Goal: Find specific page/section: Find specific page/section

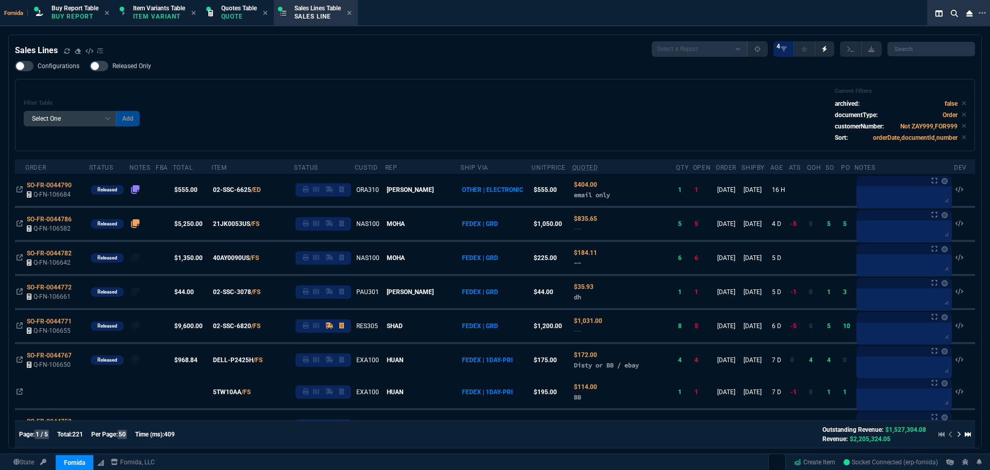
select select "1: BROV"
select select
click at [268, 141] on div "Filter Table Select One Add Filter () Age () ATS () Cond (itemVariantCode) Cust…" at bounding box center [495, 115] width 943 height 55
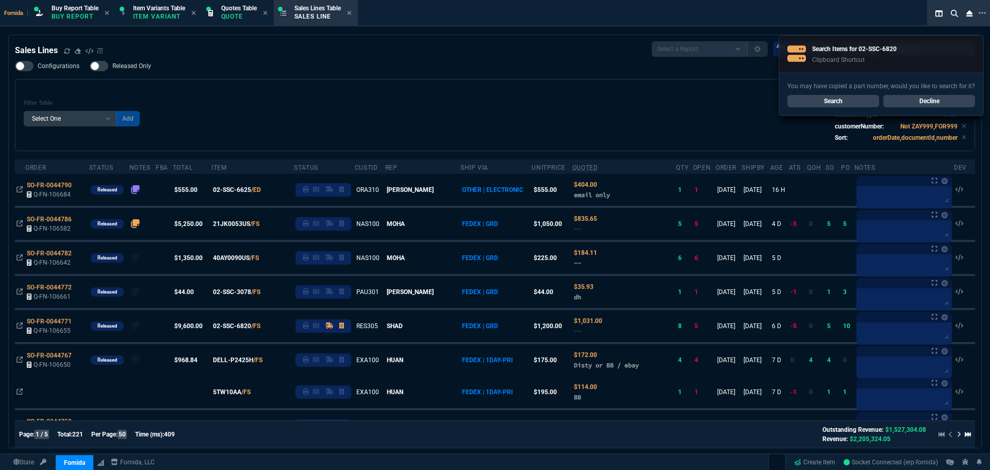
click at [393, 102] on div "Filter Table Select One Add Filter () Age () ATS () Cond (itemVariantCode) Cust…" at bounding box center [495, 115] width 943 height 55
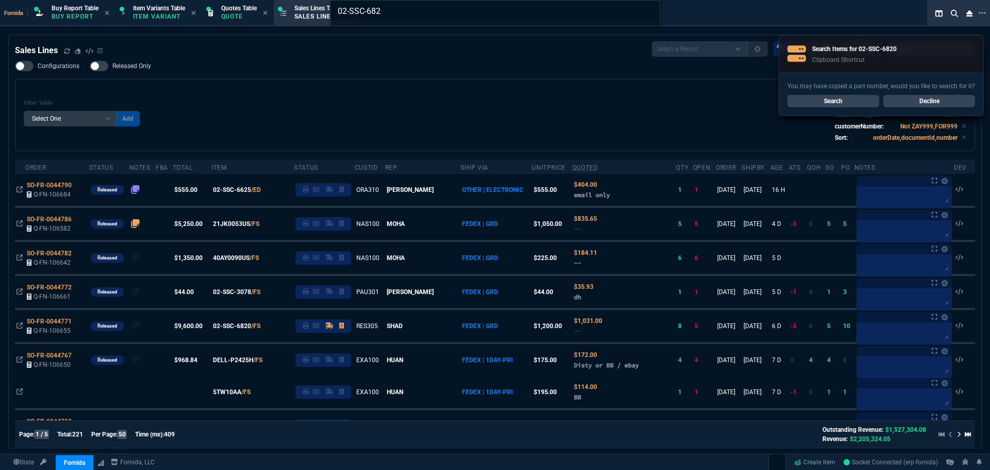
type input "02-SSC-682"
click at [827, 99] on div "02-SSC-682" at bounding box center [495, 235] width 990 height 470
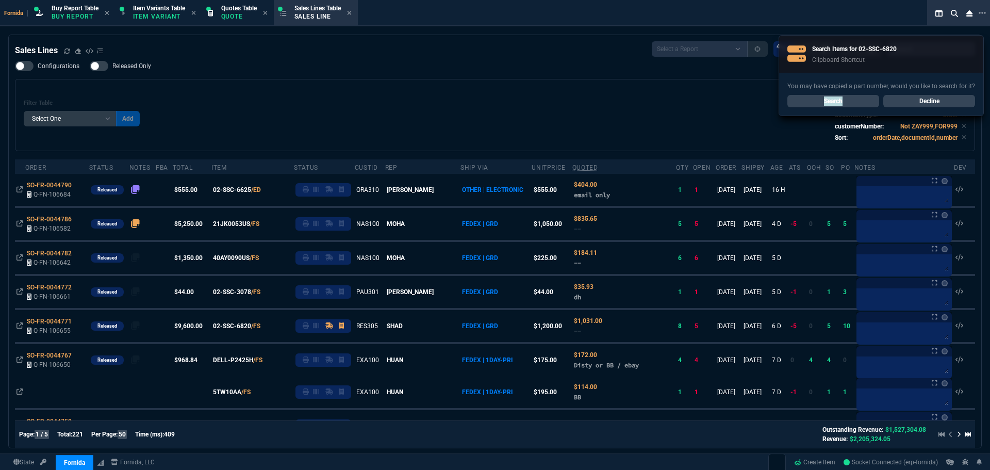
click at [827, 99] on link "Search" at bounding box center [833, 101] width 92 height 12
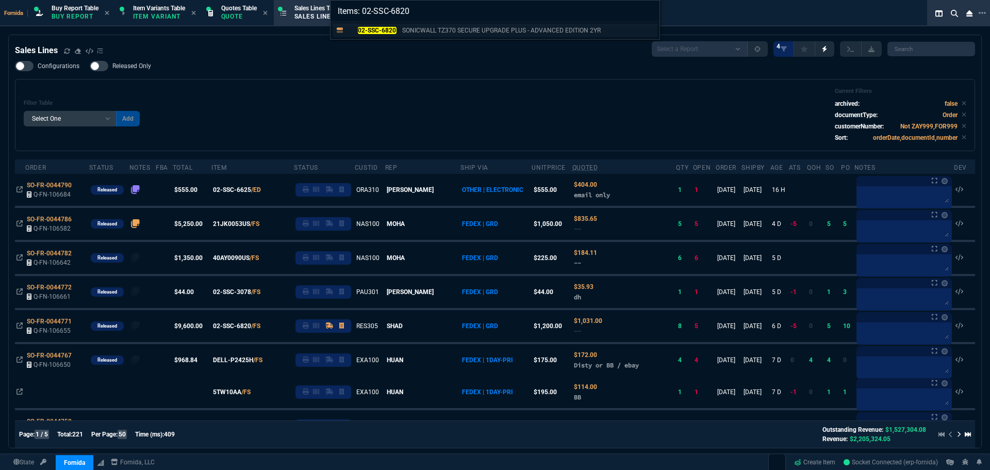
click at [459, 28] on p "SONICWALL TZ370 SECURE UPGRADE PLUS - ADVANCED EDITION 2YR" at bounding box center [501, 30] width 199 height 9
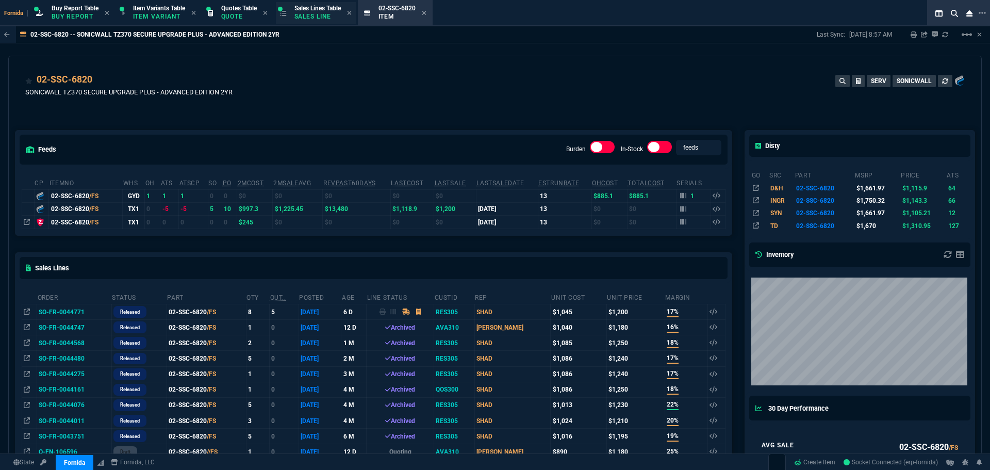
click at [338, 18] on p "Sales Line" at bounding box center [317, 16] width 46 height 8
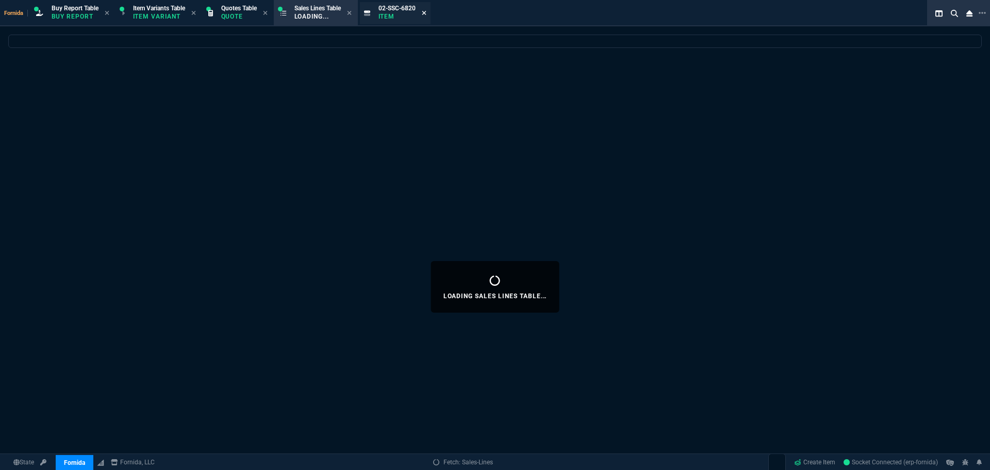
click at [426, 14] on icon at bounding box center [424, 13] width 5 height 6
select select
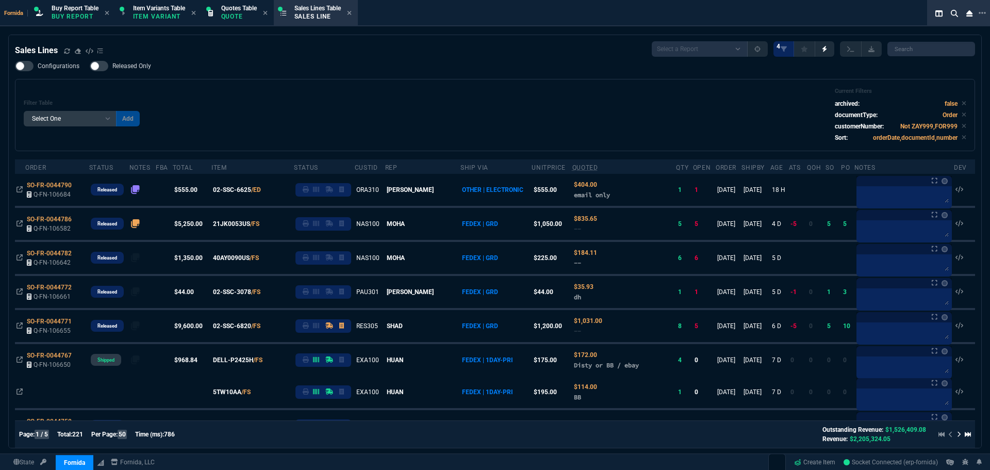
click at [88, 105] on h6 "Filter Table" at bounding box center [82, 103] width 116 height 7
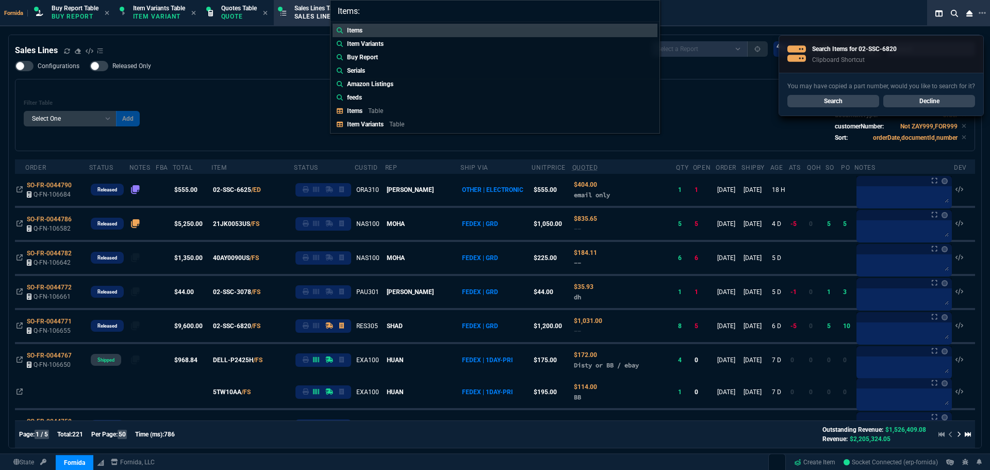
type input "Items: 02-SSC-6820"
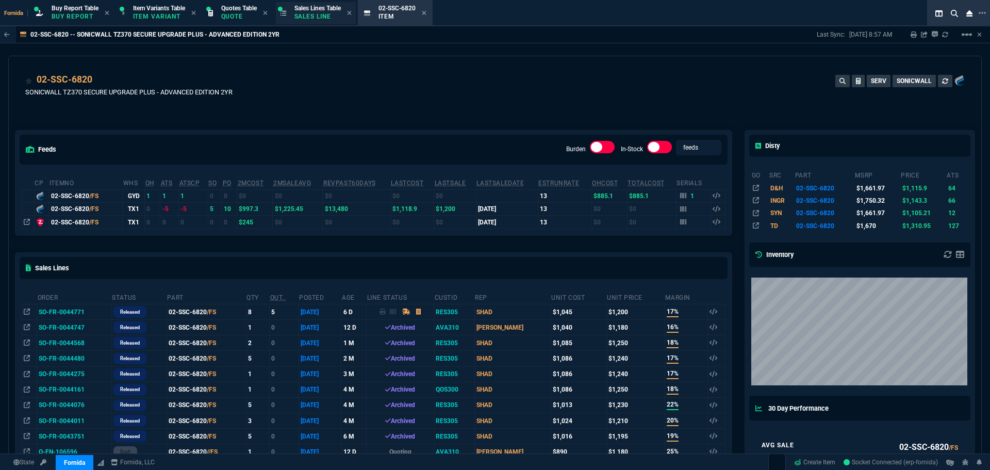
click at [319, 11] on span "Sales Lines Table" at bounding box center [317, 8] width 46 height 7
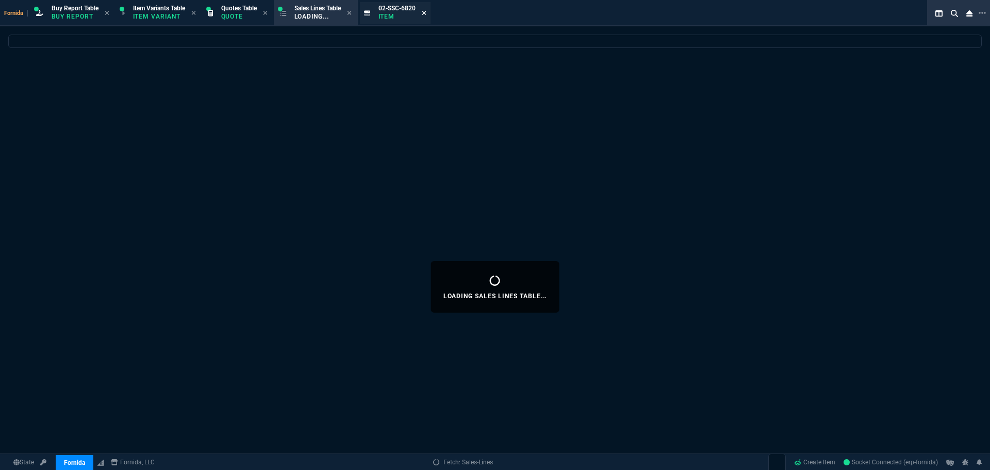
click at [426, 14] on icon at bounding box center [424, 13] width 4 height 4
select select
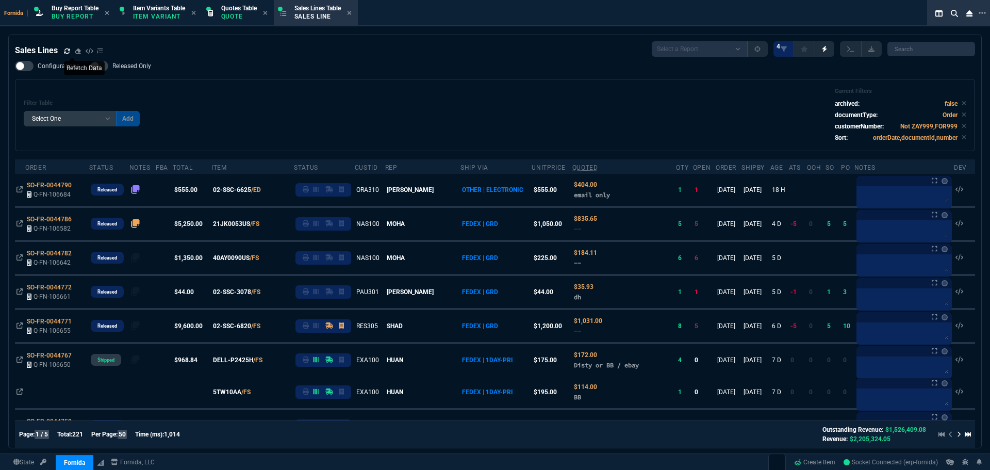
click at [67, 52] on icon at bounding box center [67, 51] width 6 height 6
